Goal: Transaction & Acquisition: Purchase product/service

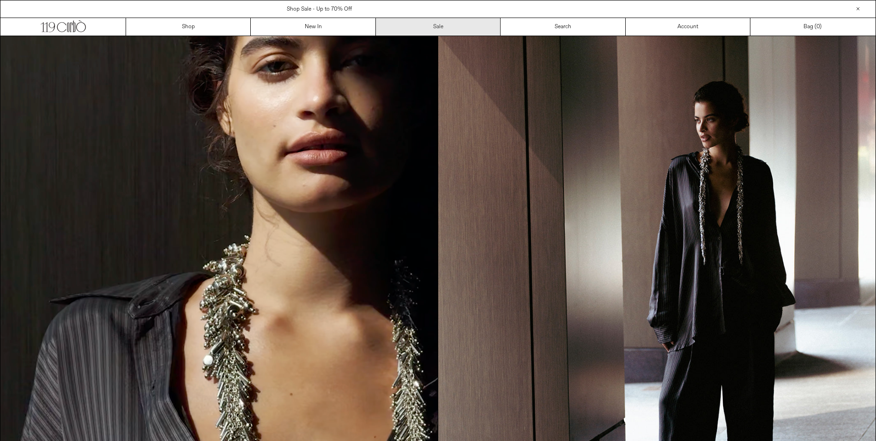
click at [435, 24] on link "Sale" at bounding box center [438, 27] width 125 height 18
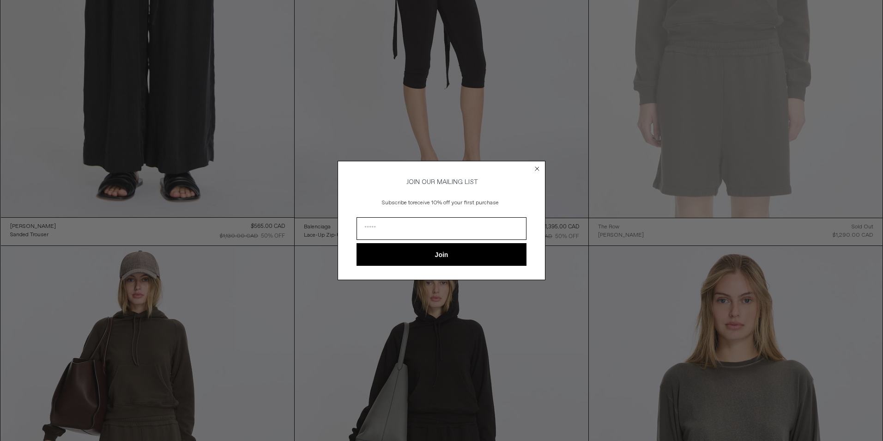
click at [542, 170] on div "Close dialog JOIN OUR MAILING LIST Subscribe to receive 10% off your first purc…" at bounding box center [442, 220] width 208 height 119
click at [541, 169] on circle "Close dialog" at bounding box center [537, 168] width 9 height 9
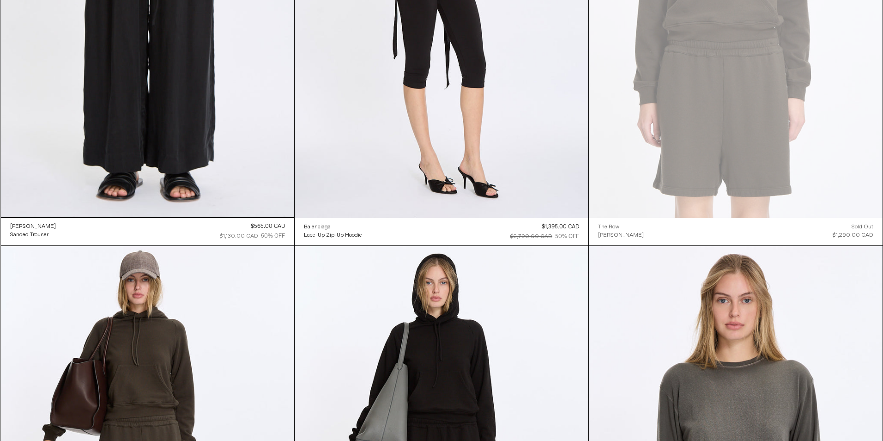
click at [541, 169] on div "Close dialog JOIN OUR MAILING LIST Subscribe to receive 10% off your first purc…" at bounding box center [442, 234] width 208 height 138
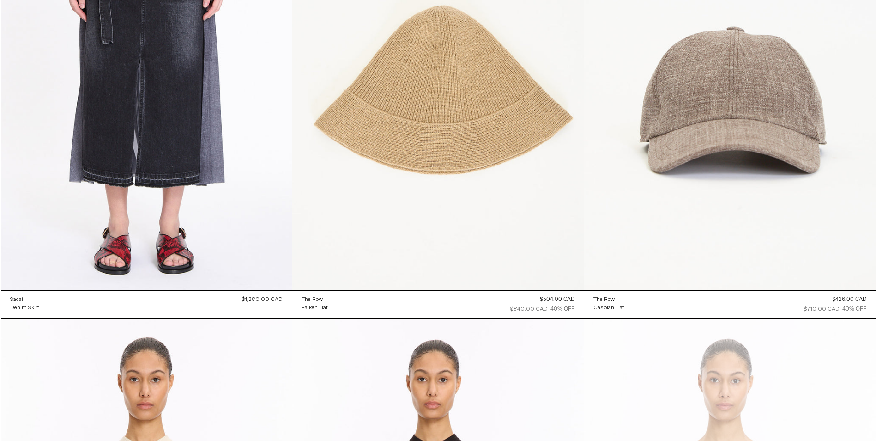
scroll to position [8130, 0]
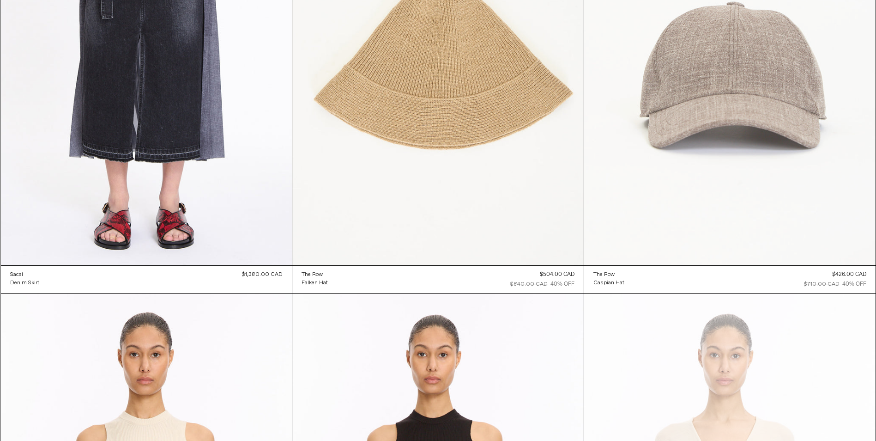
click at [744, 126] on at bounding box center [729, 46] width 291 height 437
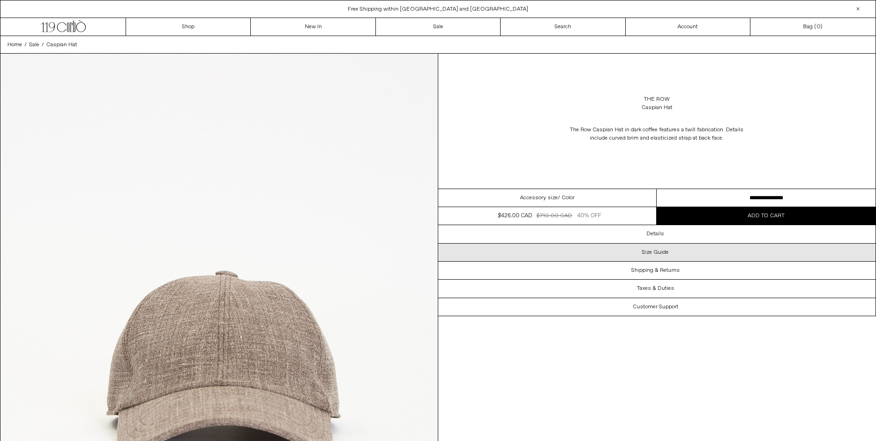
click at [667, 253] on h3 "Size Guide" at bounding box center [655, 252] width 27 height 6
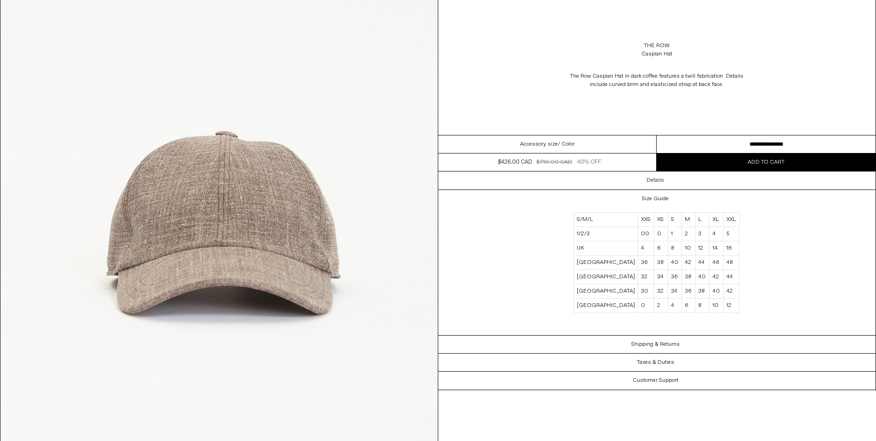
scroll to position [277, 0]
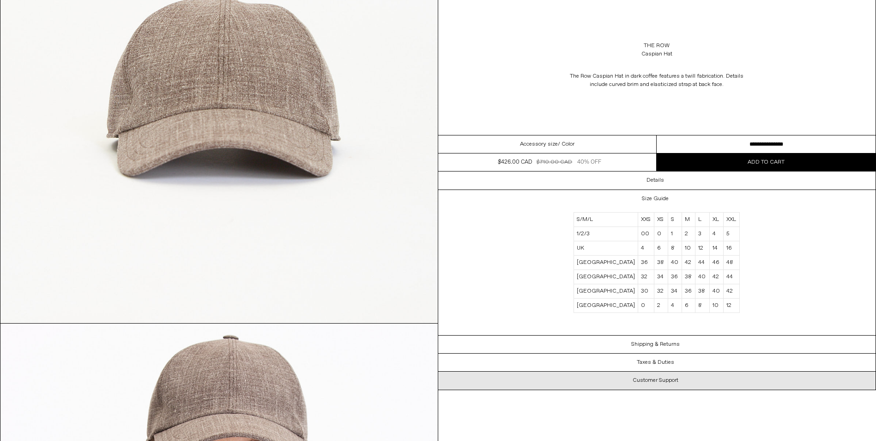
click at [652, 380] on h3 "Customer Support" at bounding box center [656, 380] width 46 height 6
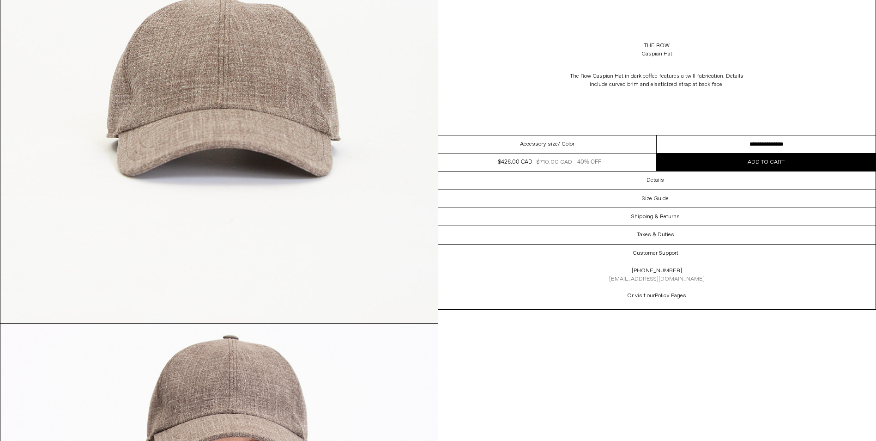
click at [646, 281] on link "sales@119corbo.com" at bounding box center [657, 278] width 96 height 7
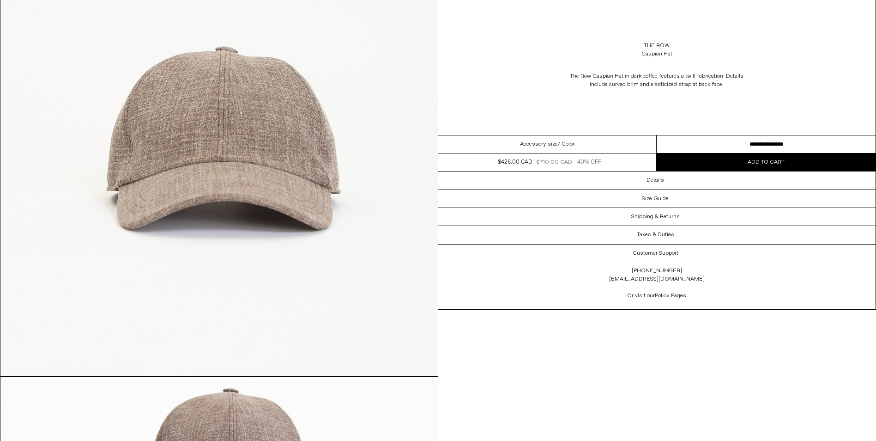
scroll to position [185, 0]
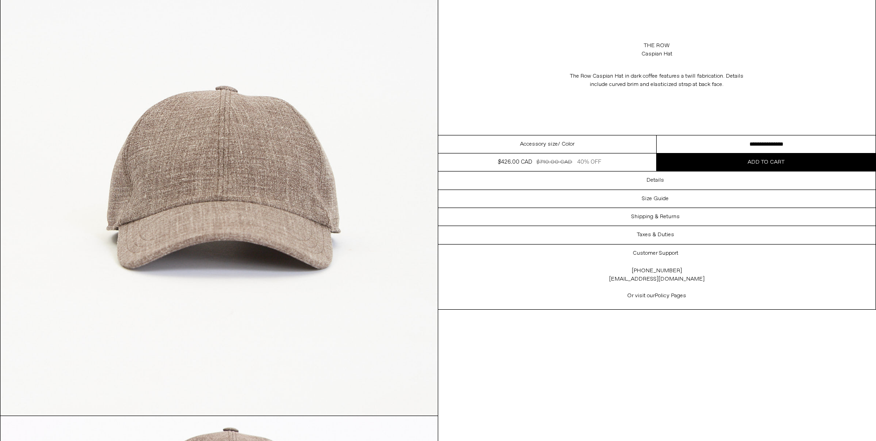
click at [678, 49] on div "The Row Caspian Hat" at bounding box center [657, 50] width 438 height 26
click at [677, 55] on div "The Row Caspian Hat" at bounding box center [657, 50] width 438 height 26
drag, startPoint x: 643, startPoint y: 43, endPoint x: 677, endPoint y: 52, distance: 35.7
click at [677, 52] on div "The Row Caspian Hat" at bounding box center [657, 50] width 438 height 26
drag, startPoint x: 677, startPoint y: 52, endPoint x: 663, endPoint y: 48, distance: 15.5
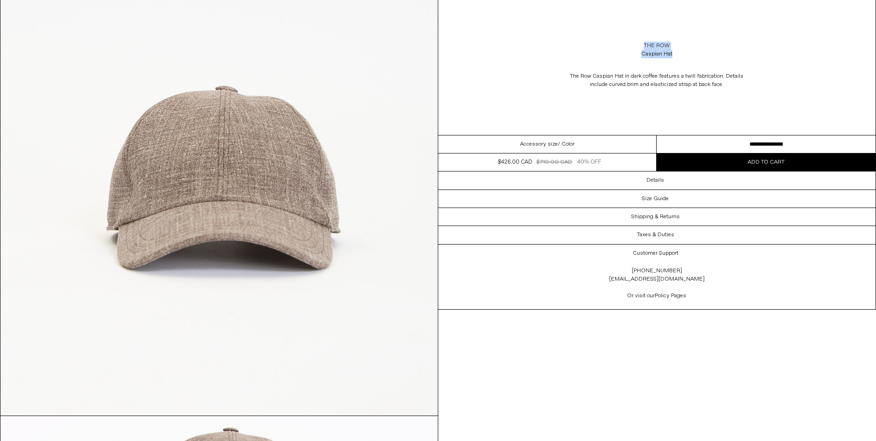
copy div "The Row Caspian Hat"
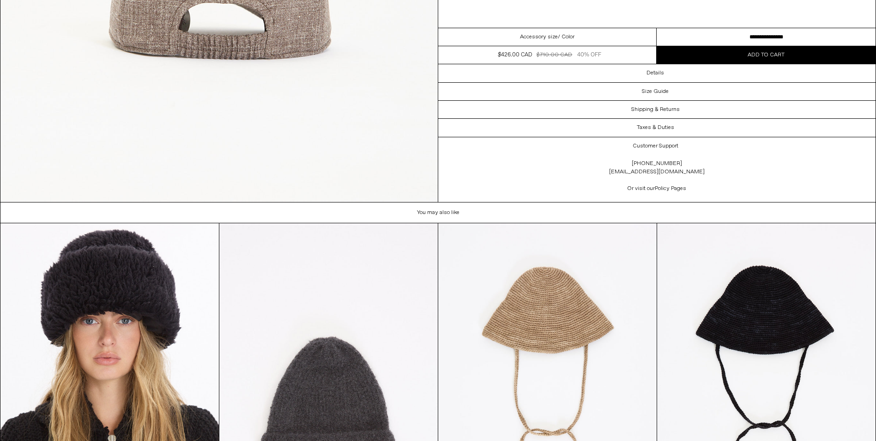
scroll to position [2586, 0]
